Goal: Ask a question

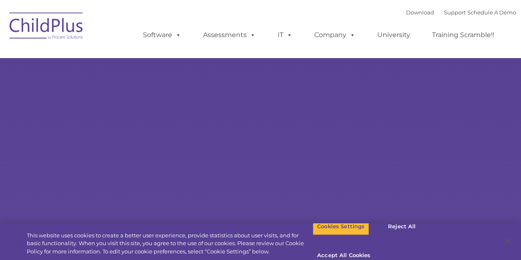
select select "MEDIUM"
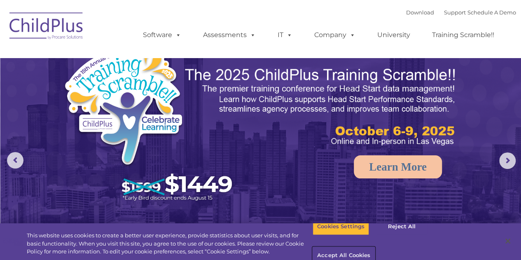
click at [375, 247] on button "Accept All Cookies" at bounding box center [343, 255] width 62 height 17
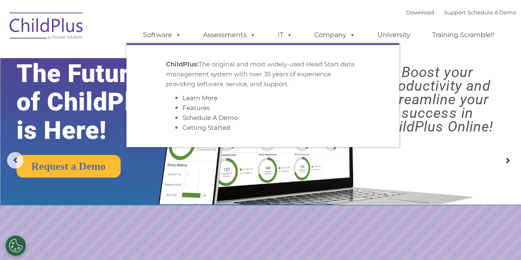
click at [180, 35] on span at bounding box center [176, 35] width 9 height 8
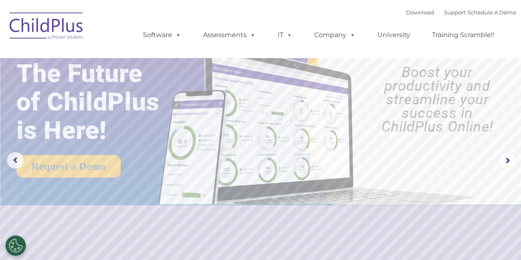
click at [180, 35] on span at bounding box center [176, 35] width 9 height 8
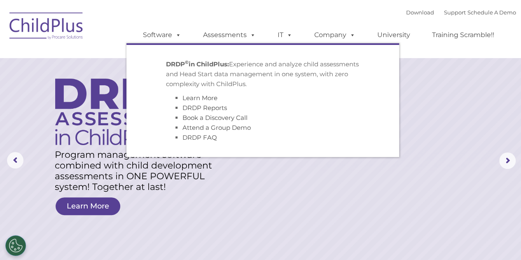
click at [251, 37] on span at bounding box center [251, 35] width 9 height 8
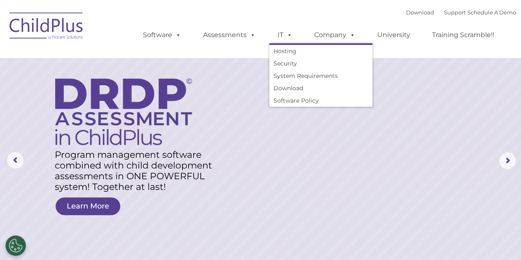
click at [290, 36] on span at bounding box center [287, 35] width 9 height 8
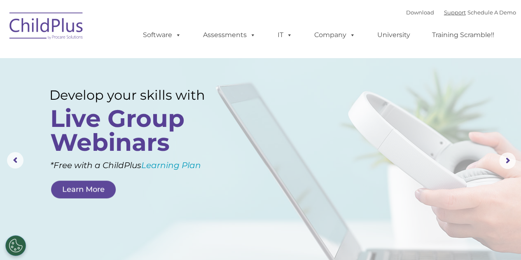
click at [444, 14] on link "Support" at bounding box center [455, 12] width 22 height 7
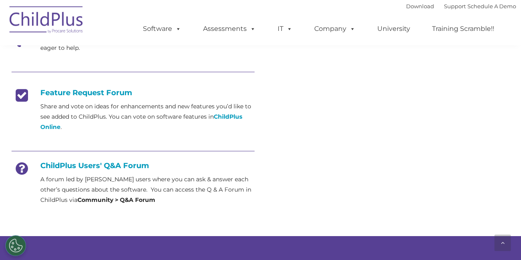
scroll to position [323, 0]
